Goal: Check status: Check status

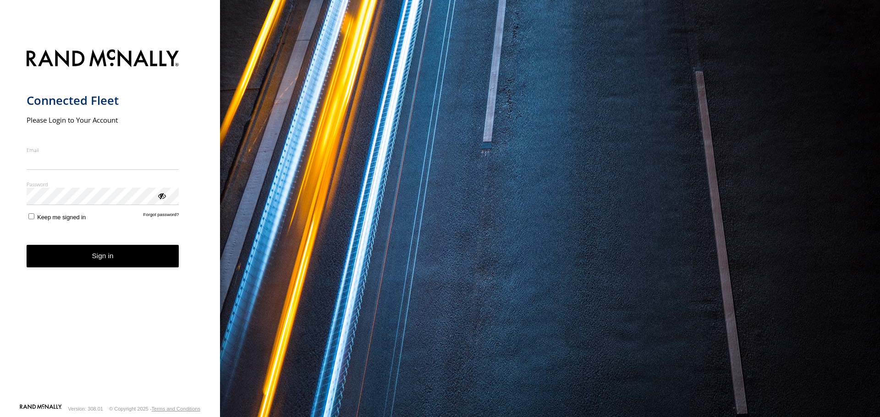
type input "**********"
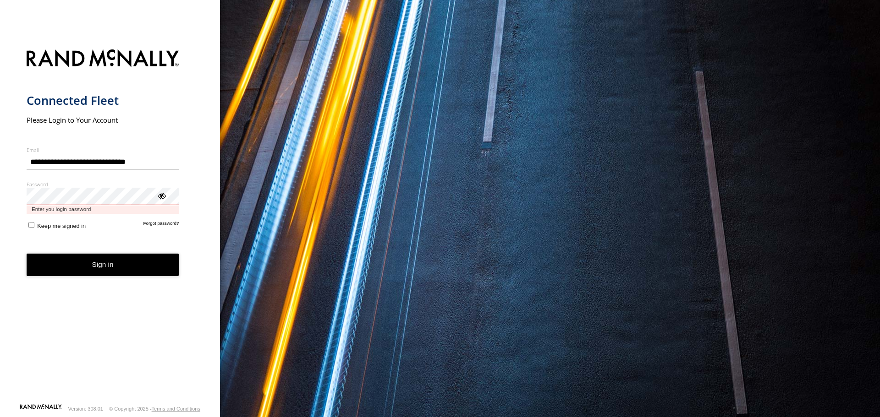
click at [27, 254] on button "Sign in" at bounding box center [103, 265] width 153 height 22
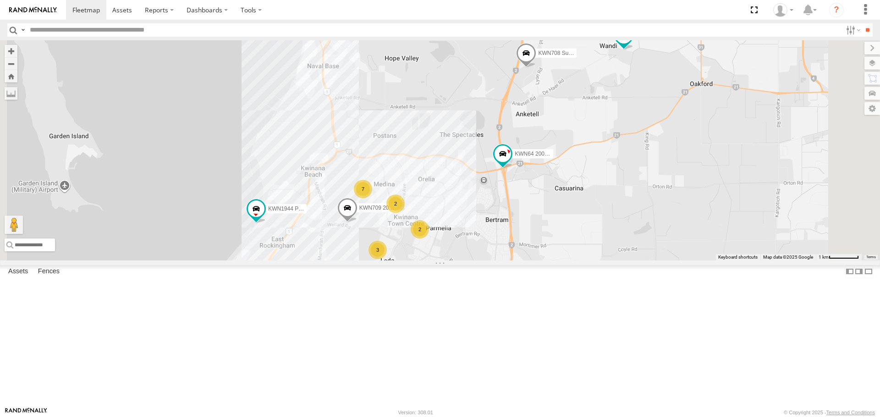
click at [264, 218] on span at bounding box center [256, 209] width 16 height 16
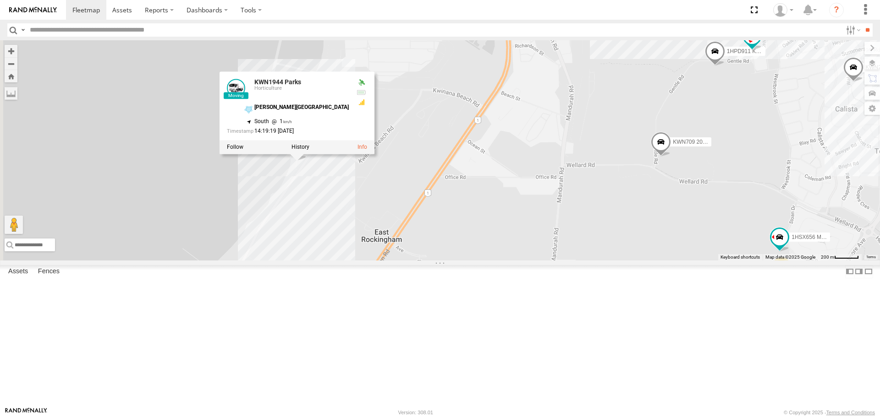
drag, startPoint x: 687, startPoint y: 324, endPoint x: 777, endPoint y: 303, distance: 92.7
click at [777, 260] on div "KWN1944 Parks KWN708 Supervisor NA KWN64 2001034 Hino 300 KWN24 Tractor KWN709 …" at bounding box center [440, 150] width 880 height 220
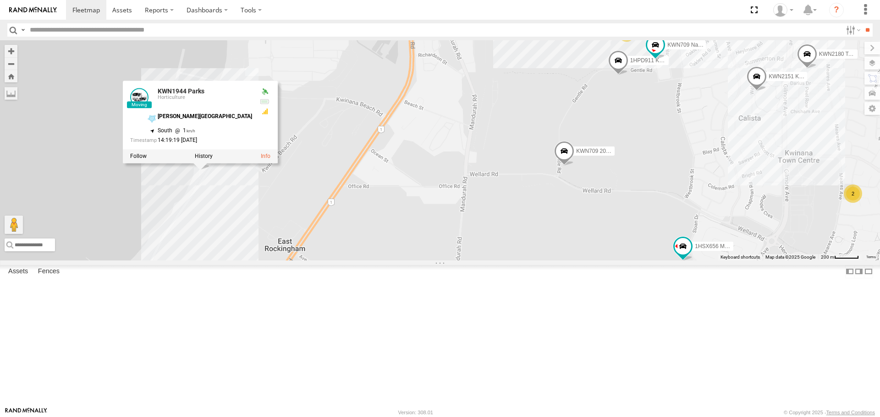
drag, startPoint x: 604, startPoint y: 292, endPoint x: 420, endPoint y: 305, distance: 184.6
click at [420, 260] on div "KWN1944 Parks KWN708 Supervisor NA KWN64 2001034 Hino 300 KWN24 Tractor KWN709 …" at bounding box center [440, 150] width 880 height 220
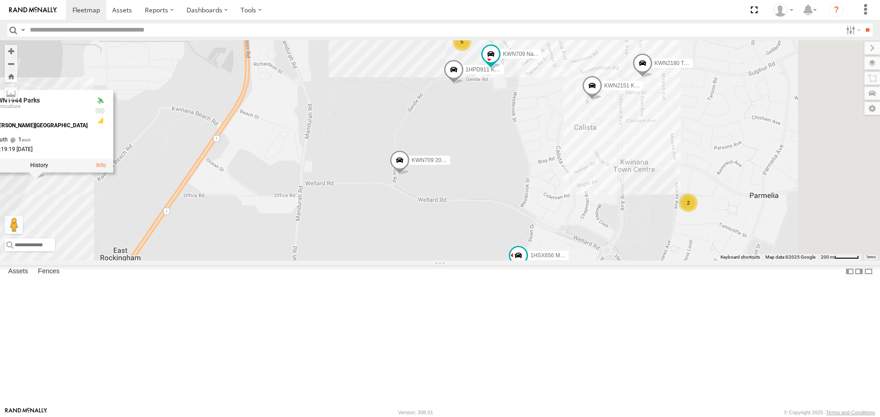
drag, startPoint x: 611, startPoint y: 289, endPoint x: 532, endPoint y: 295, distance: 79.1
click at [532, 260] on div "KWN1944 Parks KWN708 Supervisor NA KWN64 2001034 Hino 300 KWN24 Tractor KWN709 …" at bounding box center [440, 150] width 880 height 220
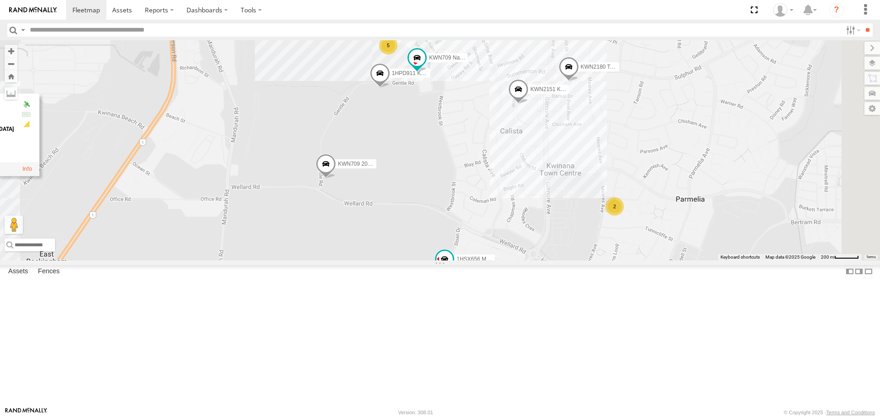
drag, startPoint x: 597, startPoint y: 249, endPoint x: 488, endPoint y: 247, distance: 109.5
click at [505, 251] on div "KWN1944 Parks KWN708 Supervisor NA KWN64 2001034 Hino 300 KWN24 Tractor KWN709 …" at bounding box center [440, 150] width 880 height 220
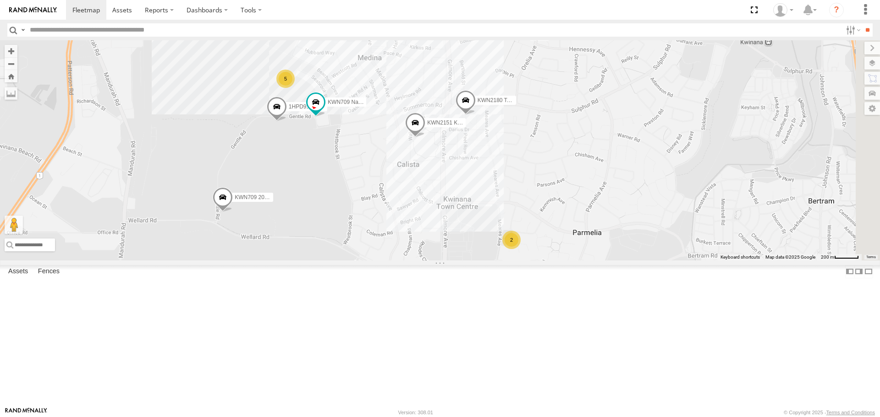
drag, startPoint x: 609, startPoint y: 227, endPoint x: 540, endPoint y: 271, distance: 81.6
click at [540, 260] on div "KWN1944 Parks KWN708 Supervisor NA KWN64 2001034 Hino 300 KWN24 Tractor KWN709 …" at bounding box center [440, 150] width 880 height 220
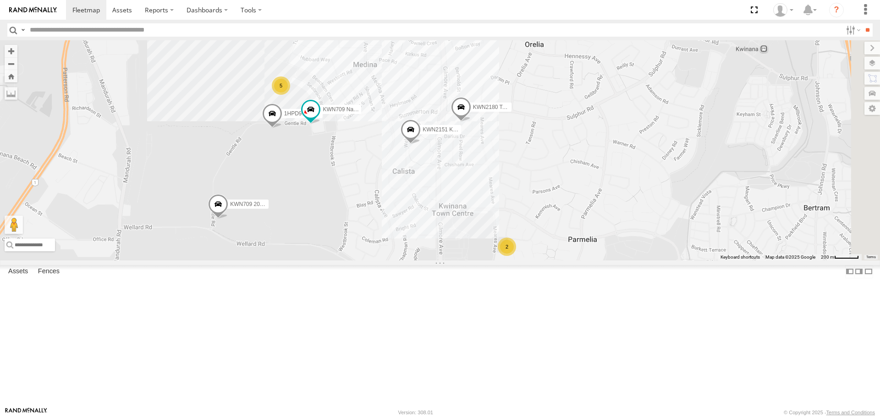
drag, startPoint x: 597, startPoint y: 223, endPoint x: 580, endPoint y: 245, distance: 27.2
click at [580, 245] on div "KWN1944 Parks KWN708 Supervisor NA KWN64 2001034 Hino 300 KWN24 Tractor KWN709 …" at bounding box center [440, 150] width 880 height 220
